Goal: Use online tool/utility: Utilize a website feature to perform a specific function

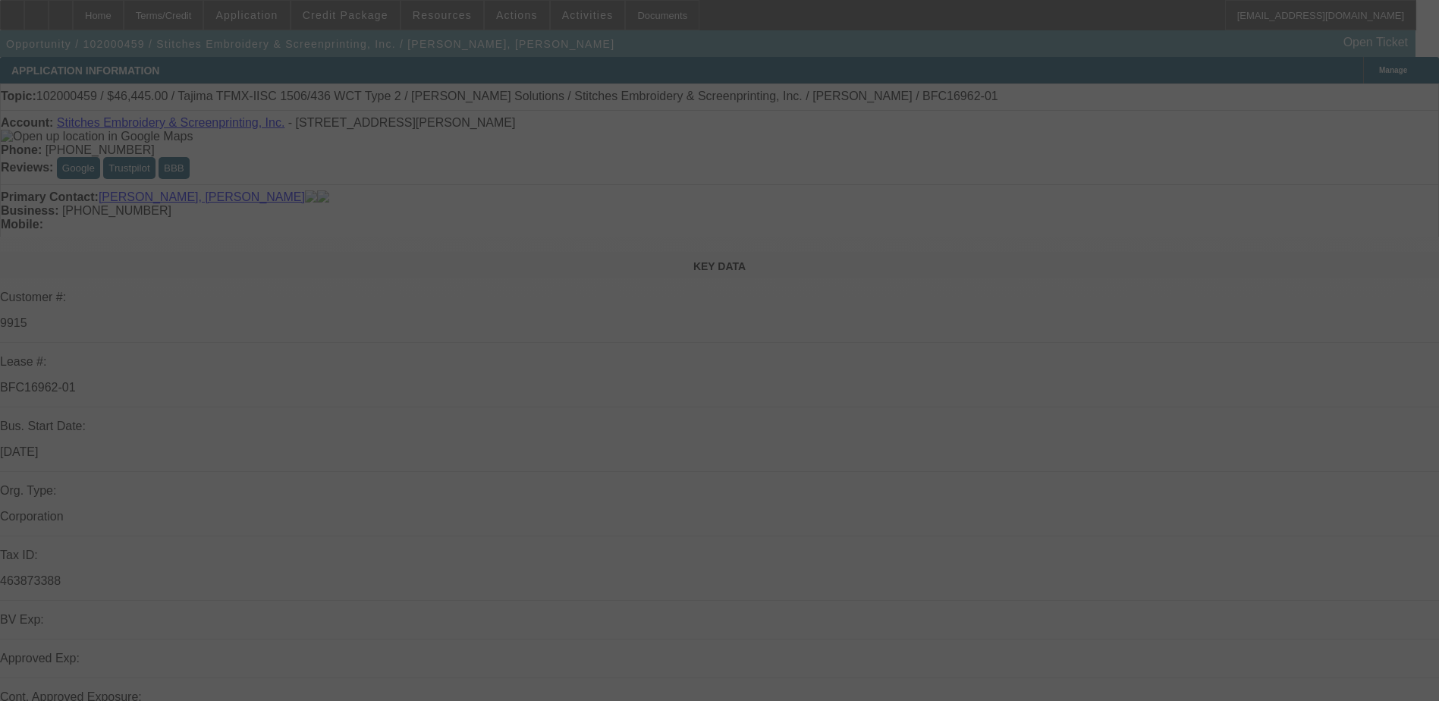
scroll to position [379, 0]
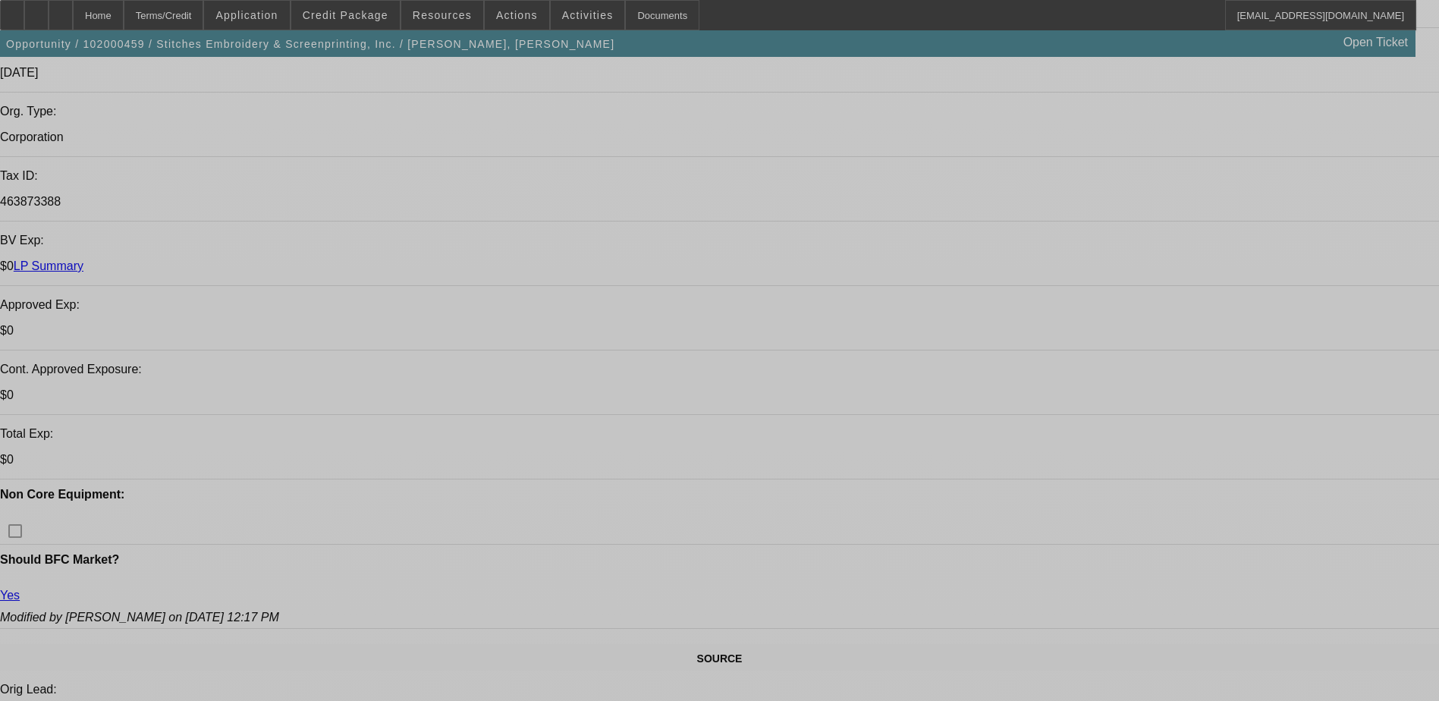
select select "0"
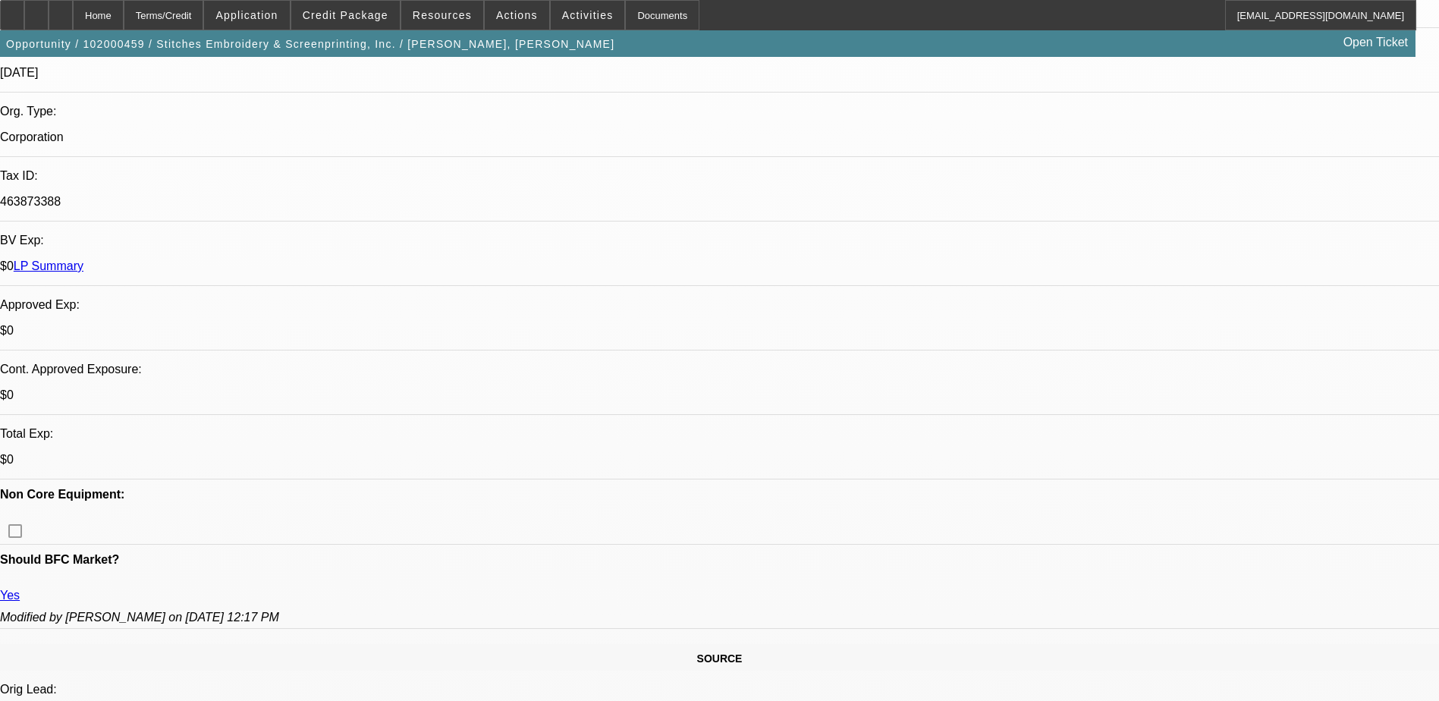
select select "0"
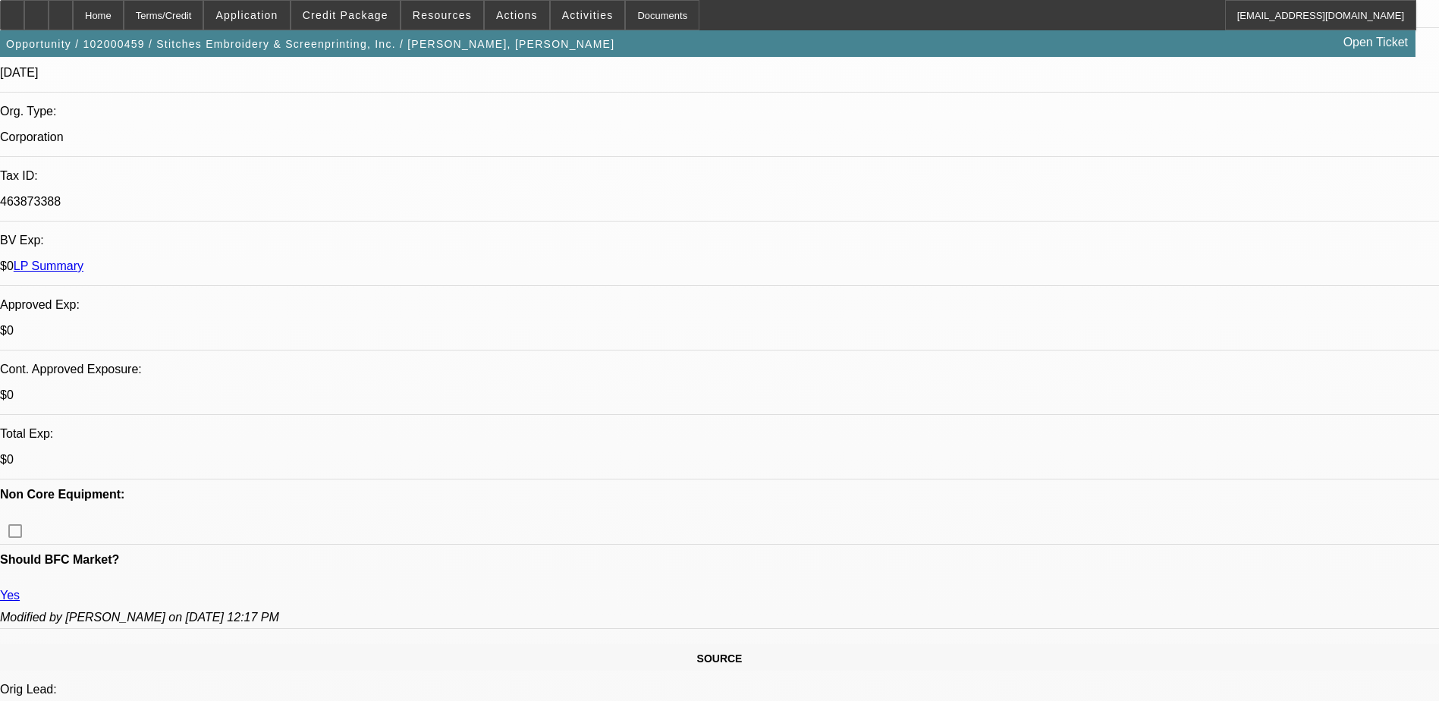
select select "0"
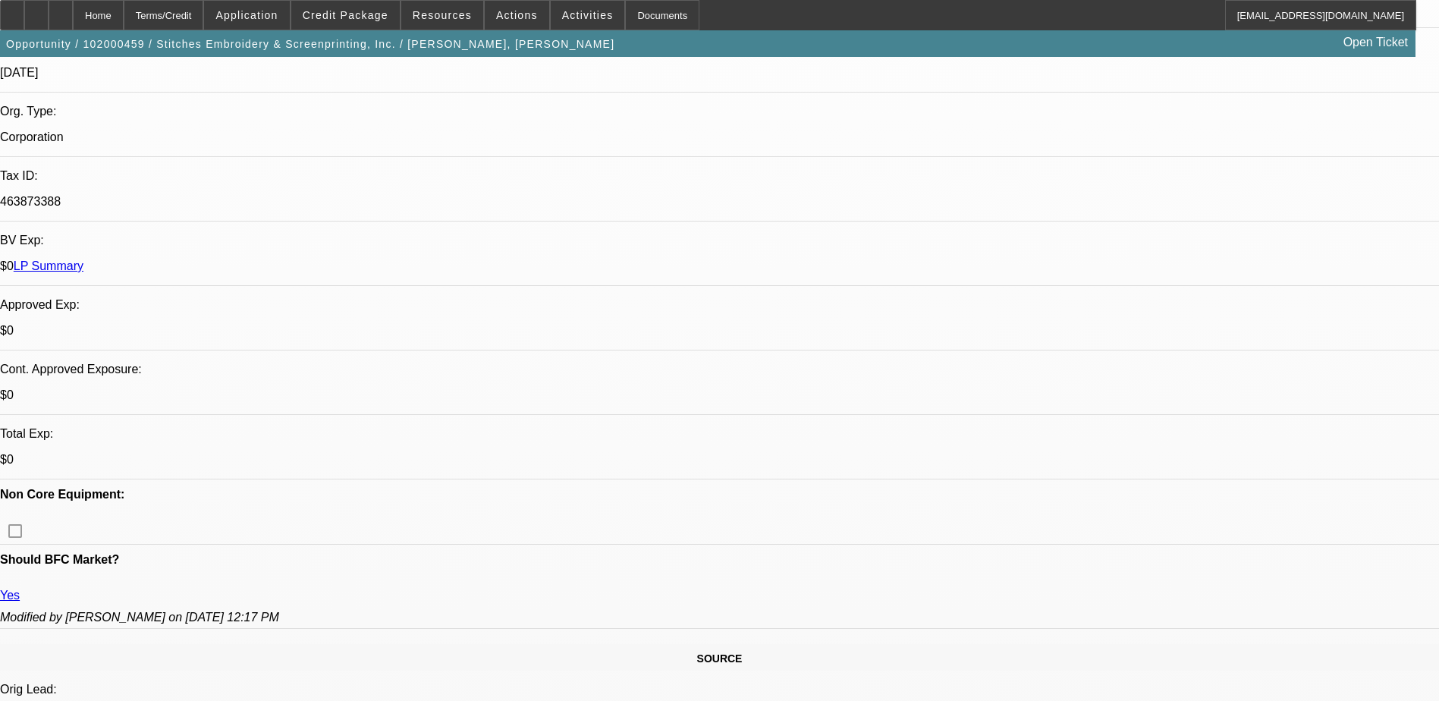
select select "0.1"
select select "1"
select select "6"
select select "1"
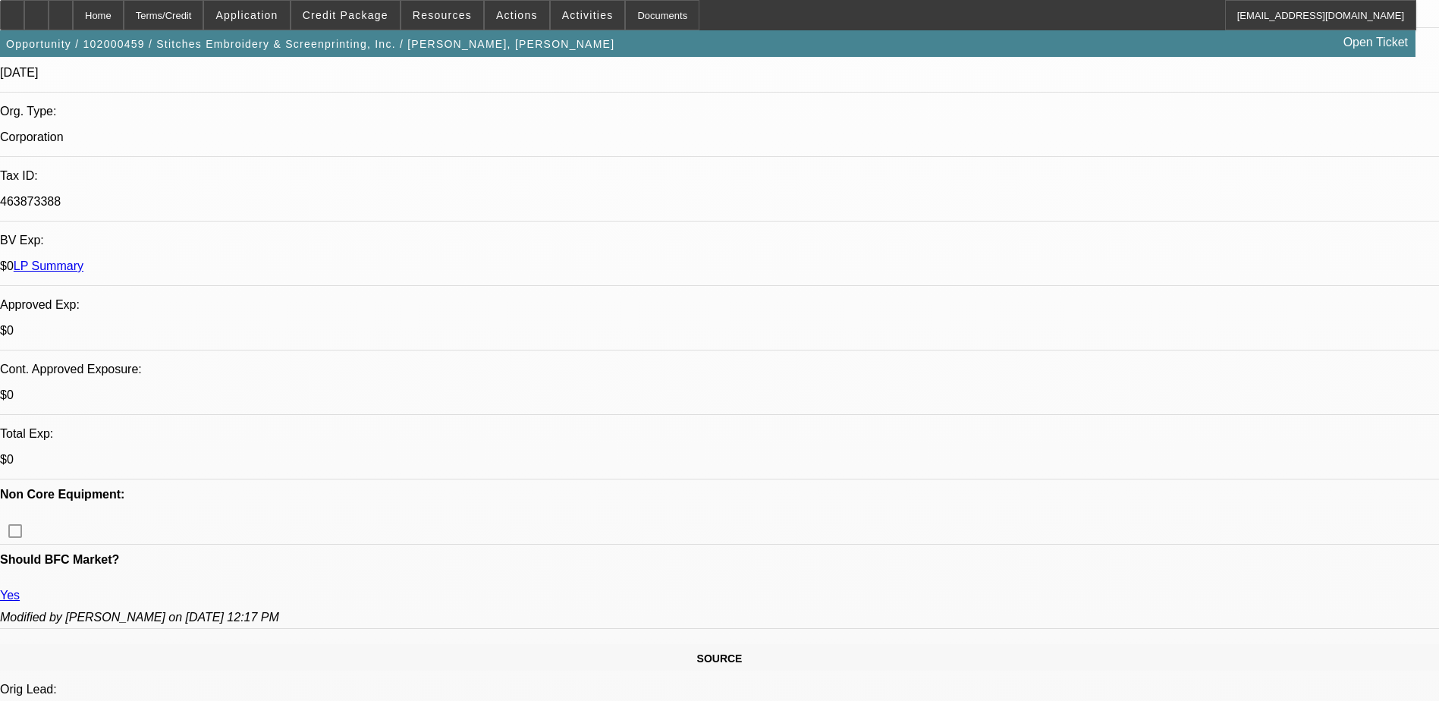
select select "1"
select select "6"
select select "1"
select select "6"
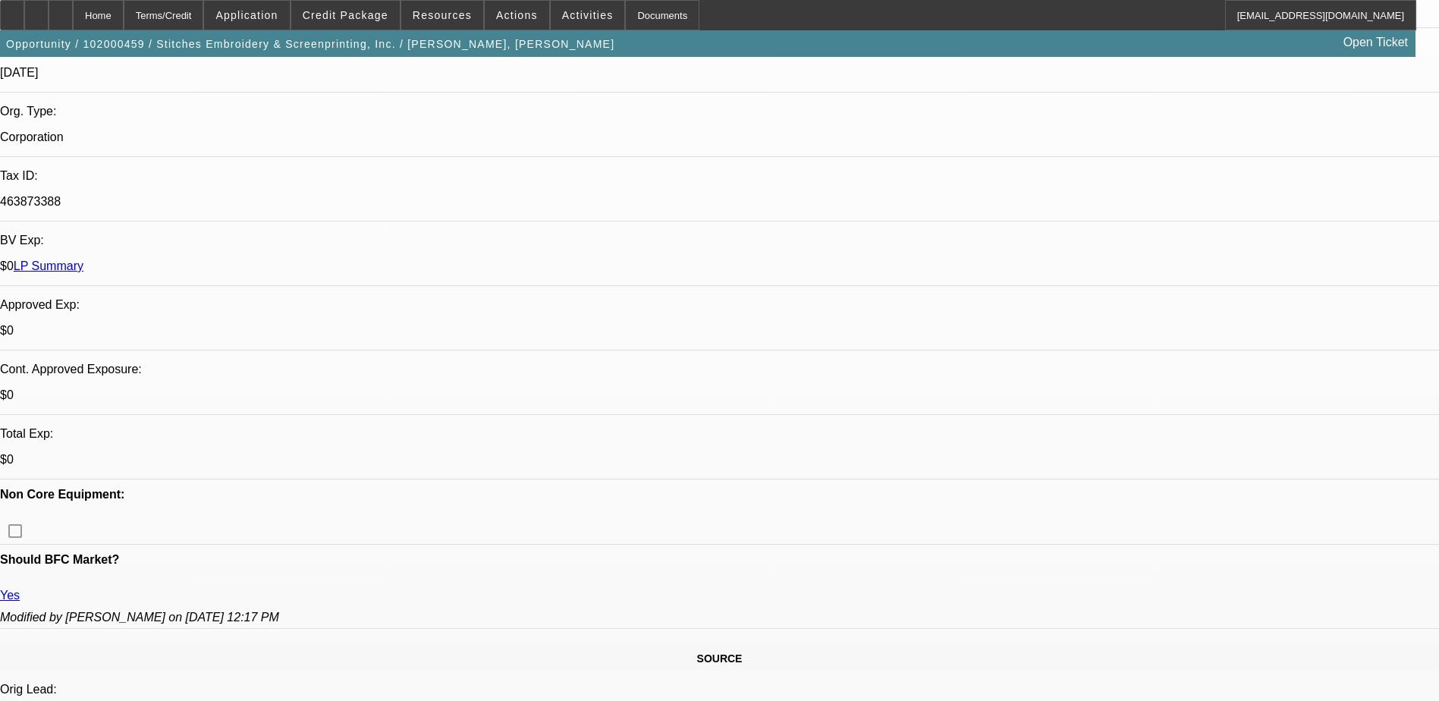
select select "1"
select select "4"
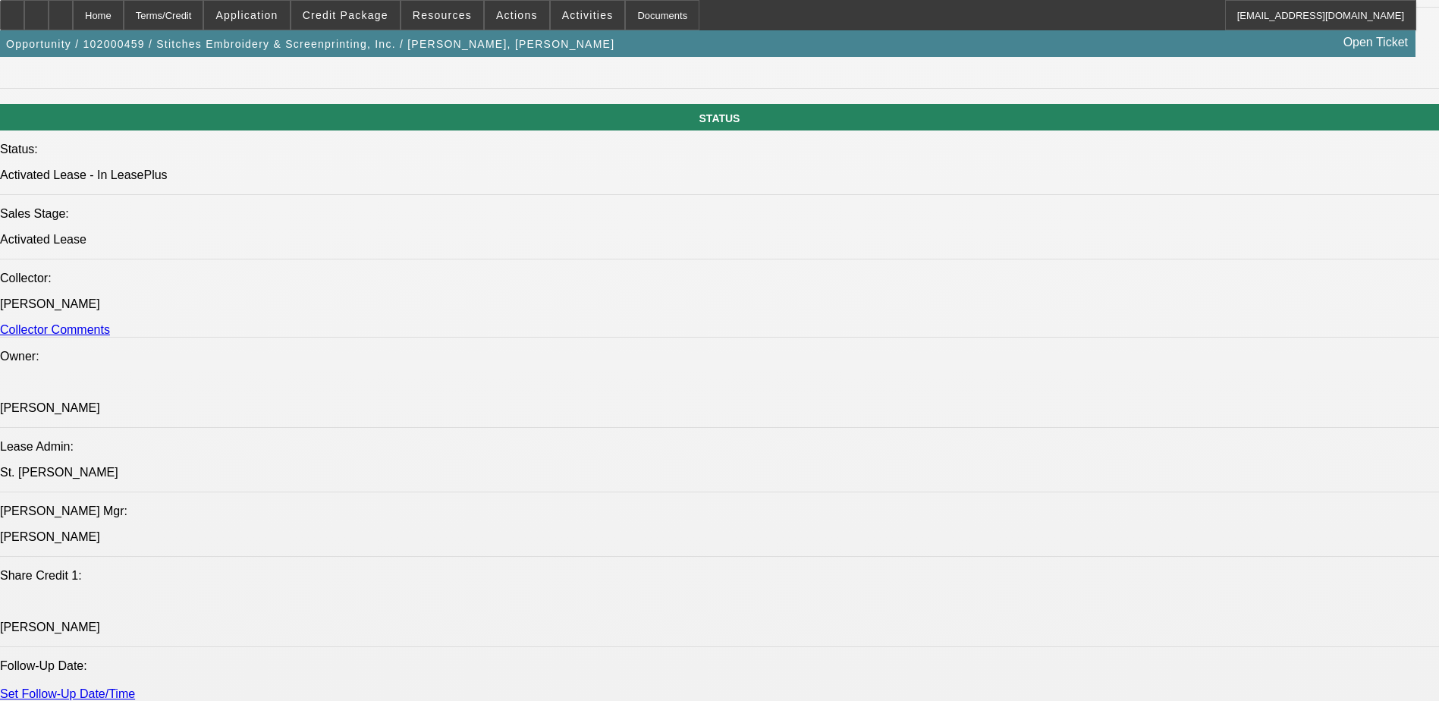
scroll to position [1289, 0]
